Goal: Task Accomplishment & Management: Use online tool/utility

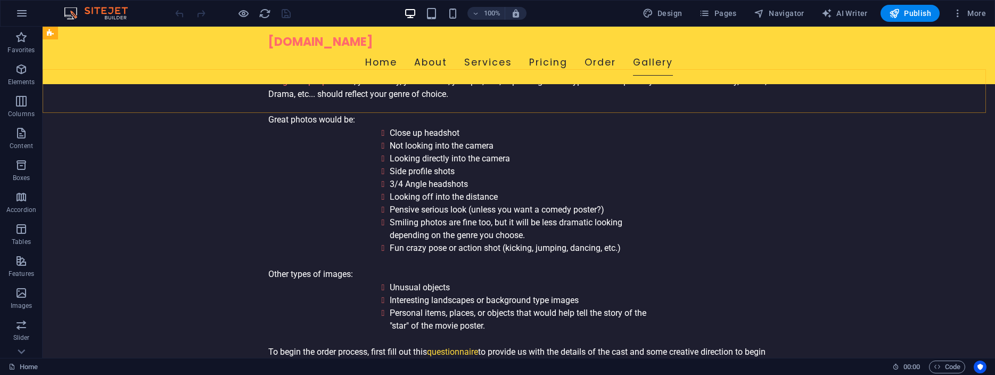
scroll to position [3130, 0]
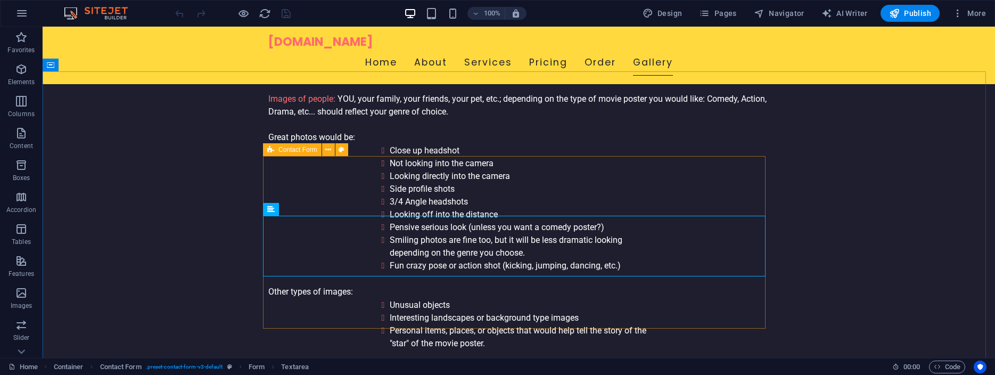
click at [274, 154] on icon at bounding box center [270, 149] width 7 height 13
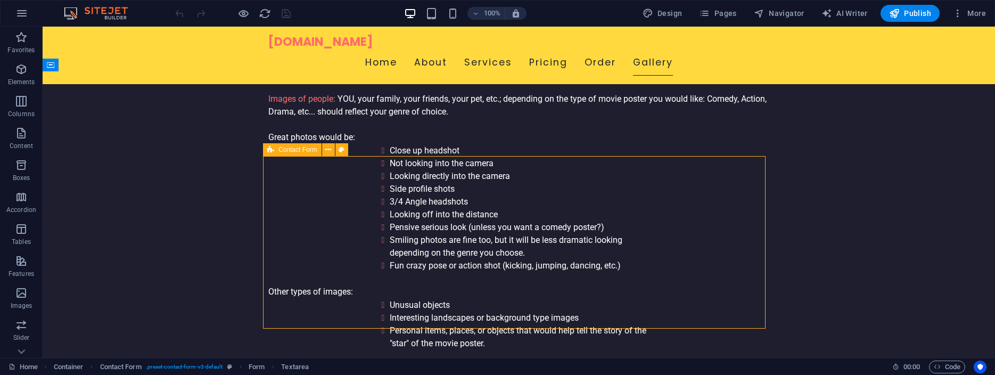
click at [274, 154] on icon at bounding box center [270, 149] width 7 height 13
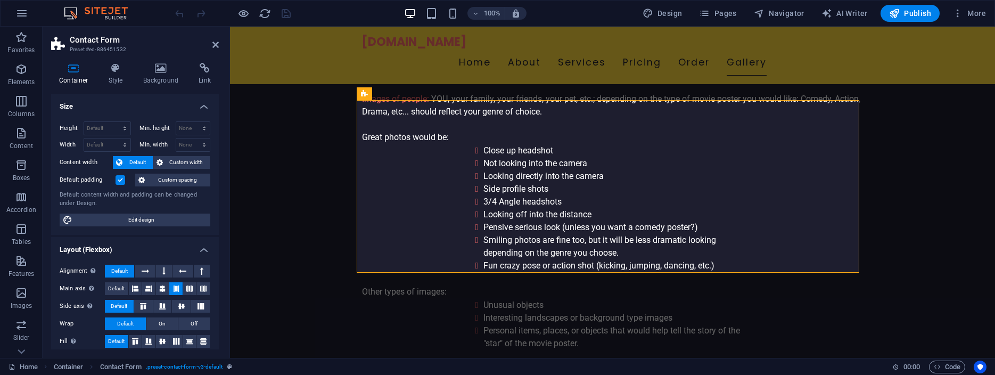
click at [102, 39] on h2 "Contact Form" at bounding box center [144, 40] width 149 height 10
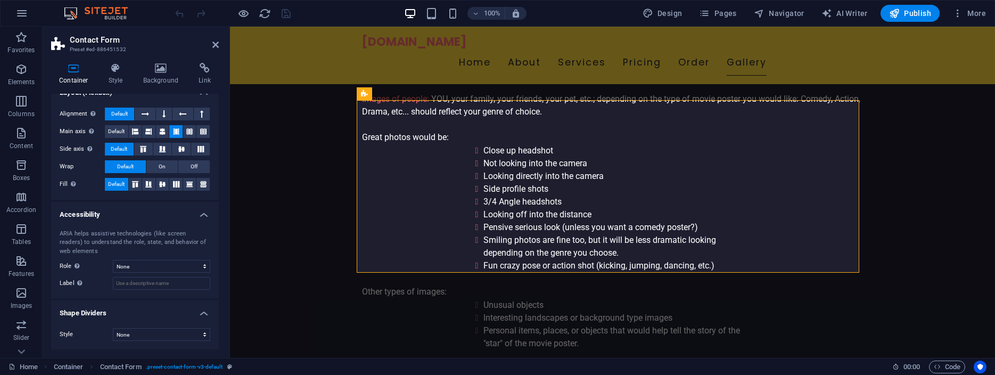
scroll to position [0, 0]
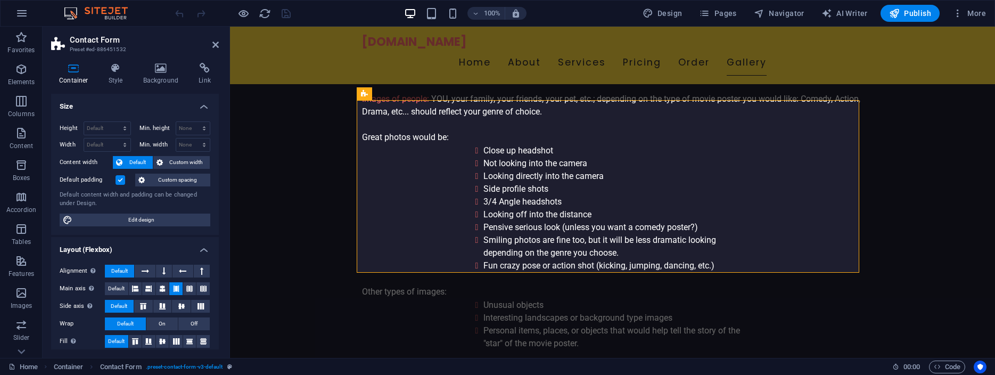
click at [84, 40] on h2 "Contact Form" at bounding box center [144, 40] width 149 height 10
click at [198, 72] on icon at bounding box center [205, 68] width 28 height 11
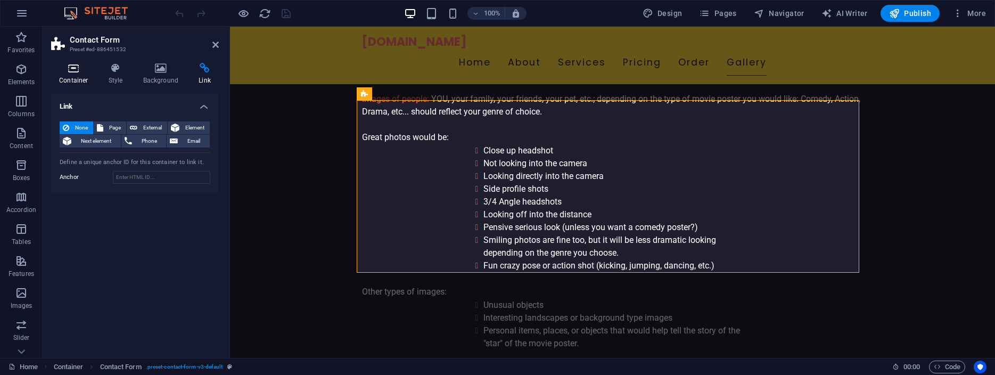
click at [73, 67] on icon at bounding box center [73, 68] width 45 height 11
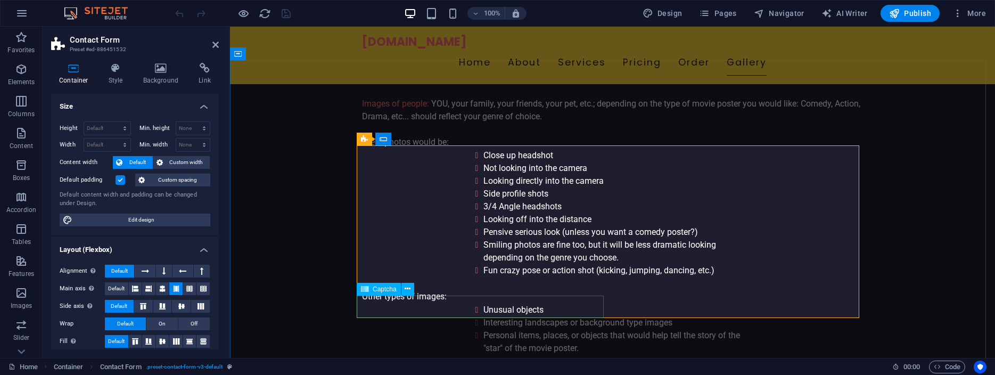
scroll to position [3071, 0]
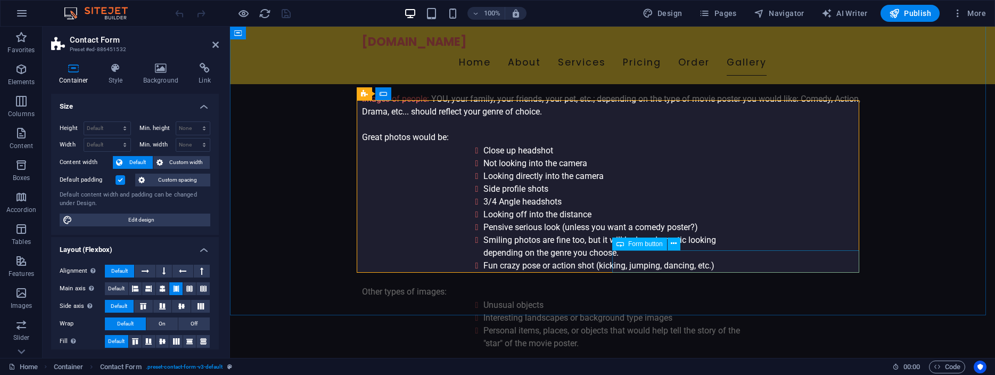
click at [645, 241] on span "Form button" at bounding box center [645, 244] width 35 height 6
click at [641, 245] on span "Form button" at bounding box center [645, 244] width 35 height 6
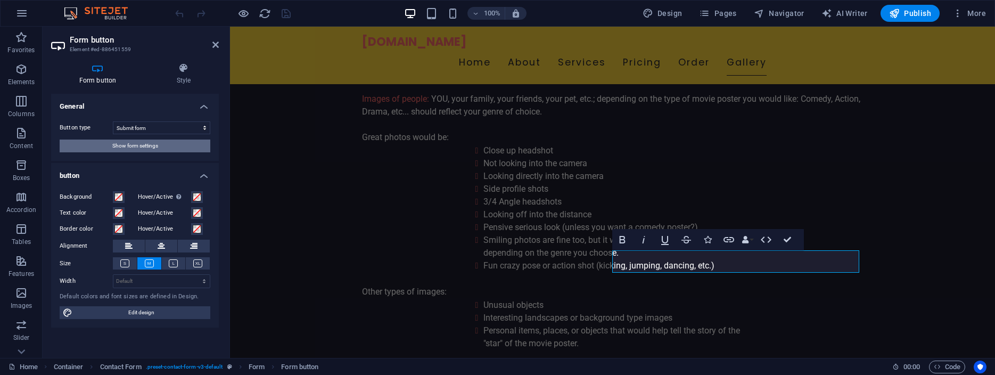
click at [138, 144] on span "Show form settings" at bounding box center [135, 146] width 46 height 13
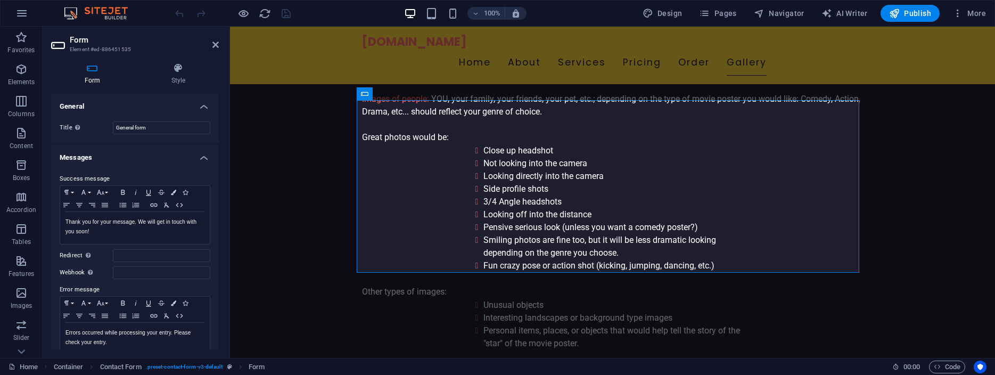
scroll to position [48, 0]
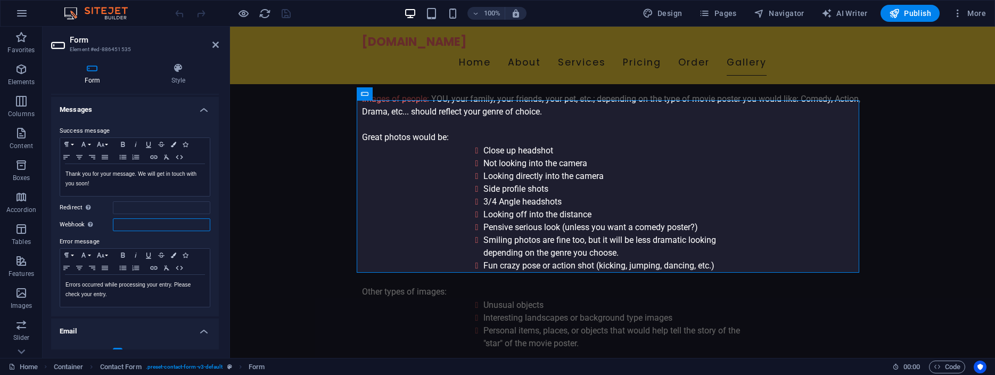
click at [124, 225] on input "Webhook A webhook is a push notification from this form to another server. Ever…" at bounding box center [161, 224] width 97 height 13
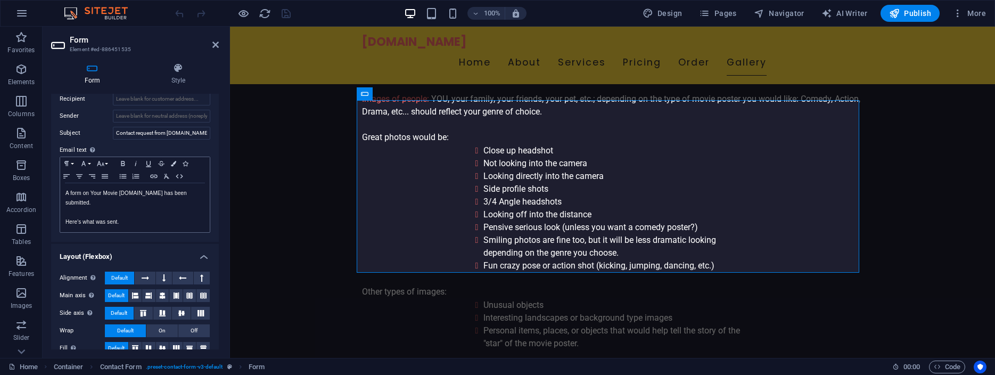
scroll to position [350, 0]
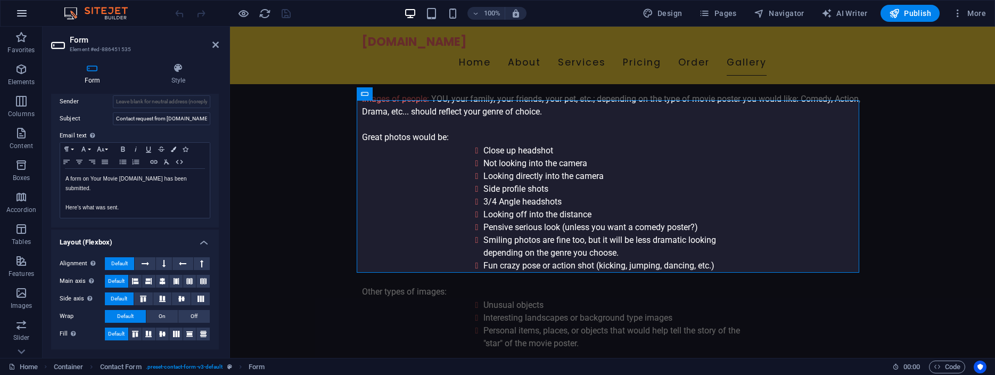
click at [21, 14] on icon "button" at bounding box center [21, 13] width 13 height 13
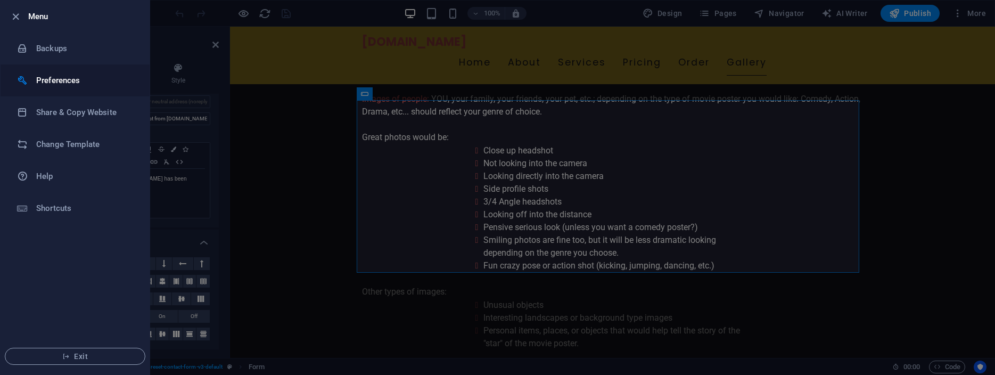
click at [46, 81] on h6 "Preferences" at bounding box center [85, 80] width 99 height 13
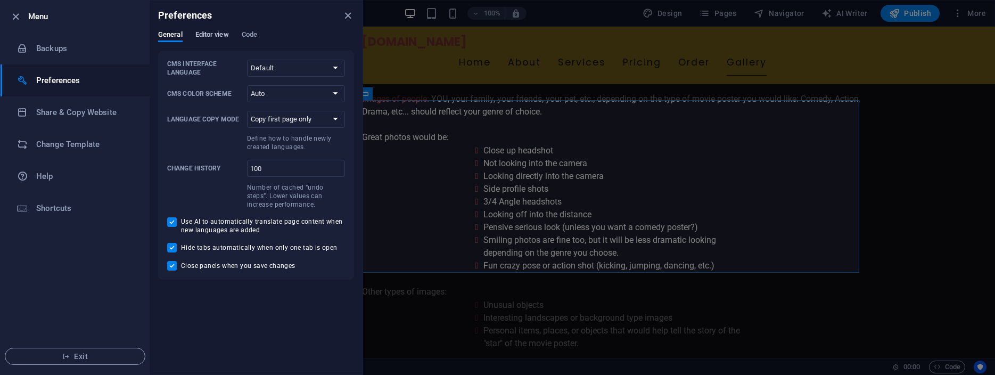
click at [208, 32] on span "Editor view" at bounding box center [212, 35] width 34 height 15
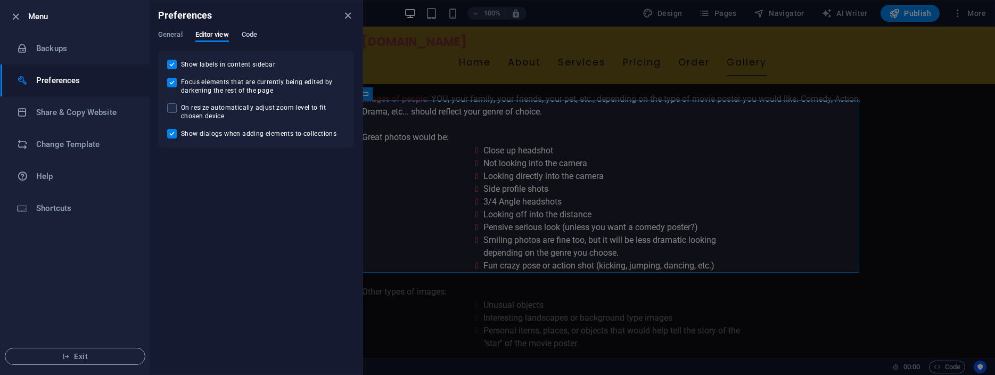
click at [255, 36] on span "Code" at bounding box center [249, 35] width 15 height 15
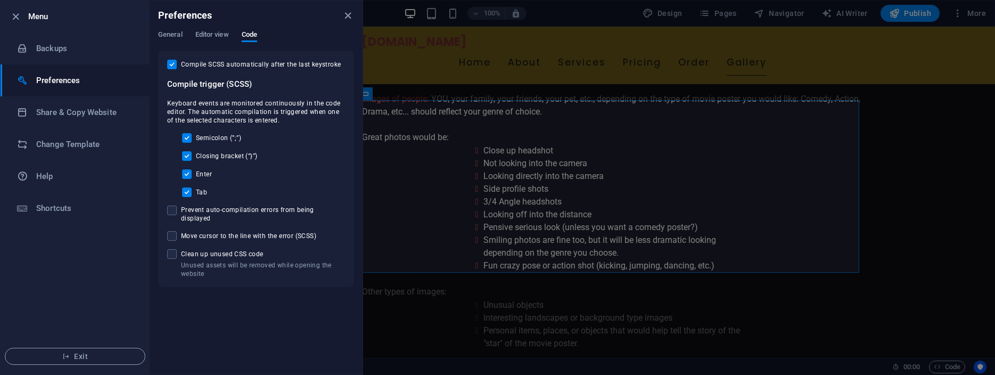
click at [165, 29] on div "Preferences" at bounding box center [256, 16] width 213 height 30
click at [165, 35] on span "General" at bounding box center [170, 35] width 24 height 15
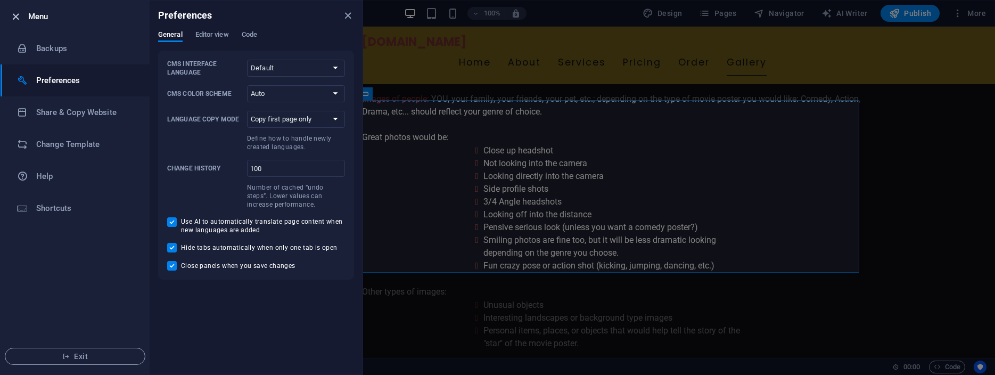
click at [16, 15] on icon "button" at bounding box center [16, 17] width 12 height 12
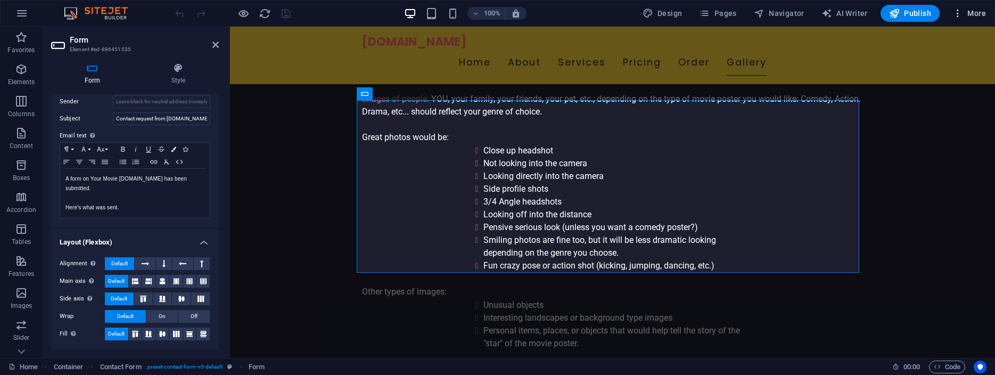
click at [969, 11] on span "More" at bounding box center [970, 13] width 34 height 11
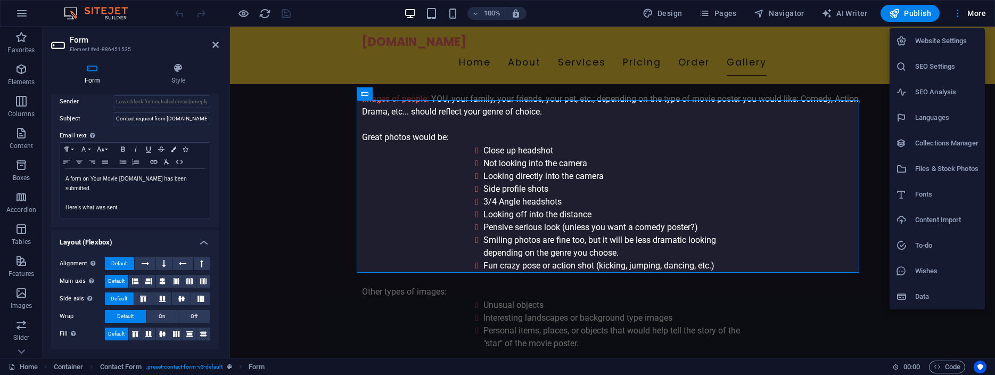
click at [914, 11] on div at bounding box center [497, 187] width 995 height 375
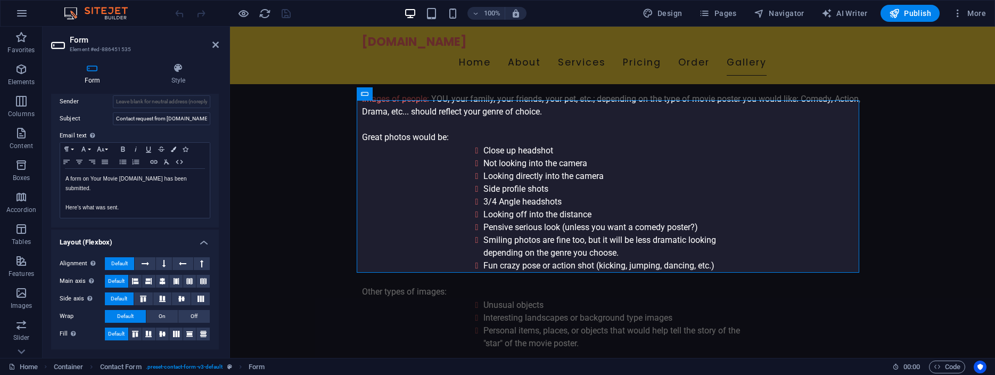
click at [914, 11] on span "Publish" at bounding box center [910, 13] width 42 height 11
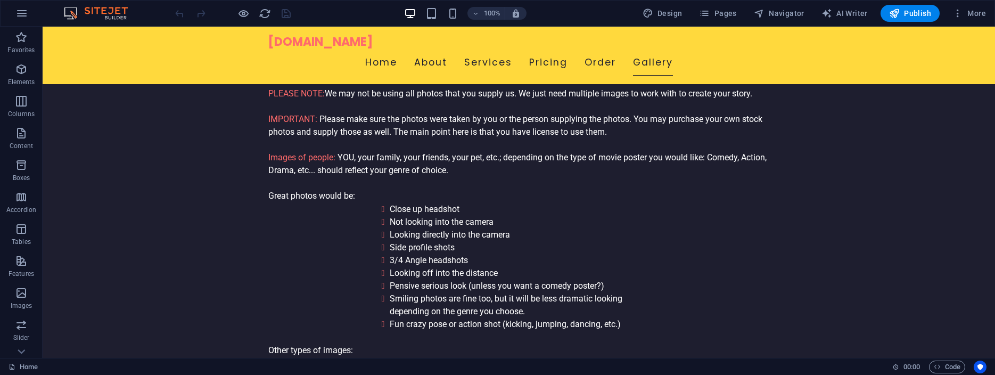
scroll to position [3186, 0]
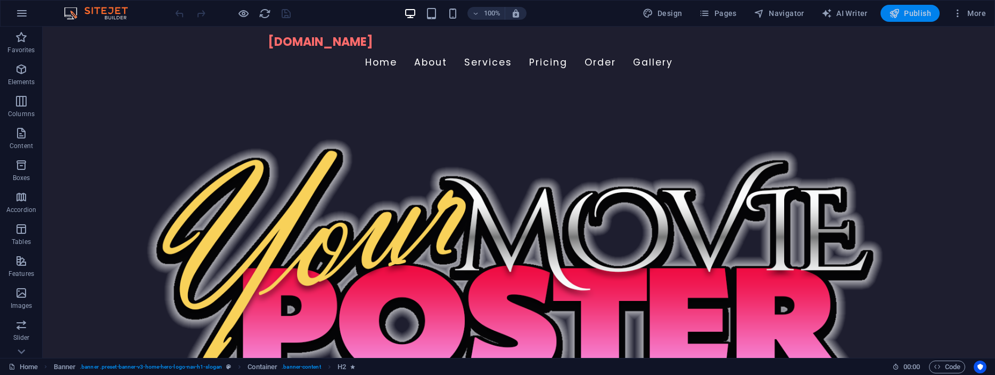
click at [919, 13] on span "Publish" at bounding box center [910, 13] width 42 height 11
